Goal: Information Seeking & Learning: Find specific fact

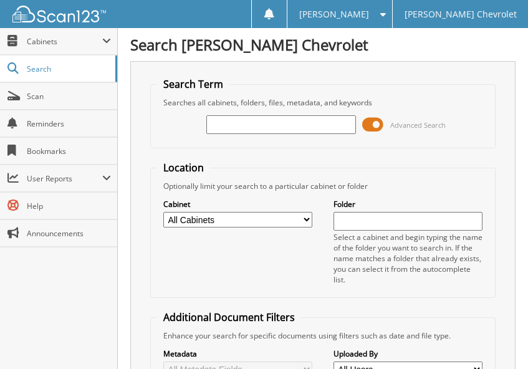
click at [316, 125] on input "text" at bounding box center [280, 124] width 149 height 19
type input "83955"
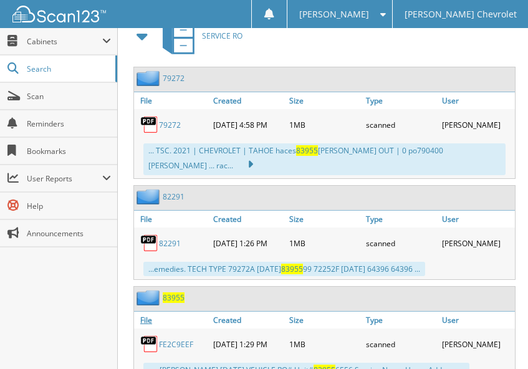
scroll to position [685, 0]
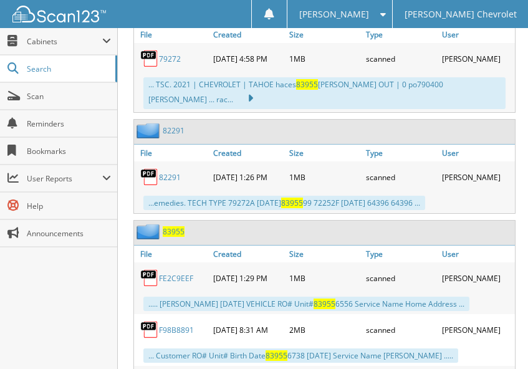
click at [176, 235] on span "83955" at bounding box center [174, 231] width 22 height 11
